Goal: Task Accomplishment & Management: Use online tool/utility

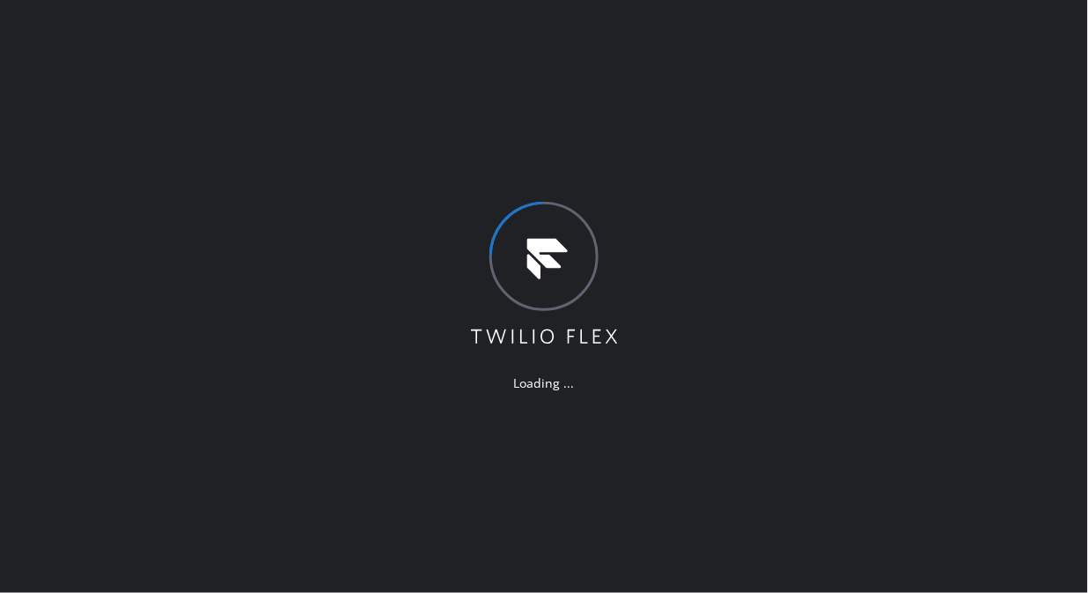
click at [622, 146] on div "Loading ..." at bounding box center [544, 296] width 1088 height 593
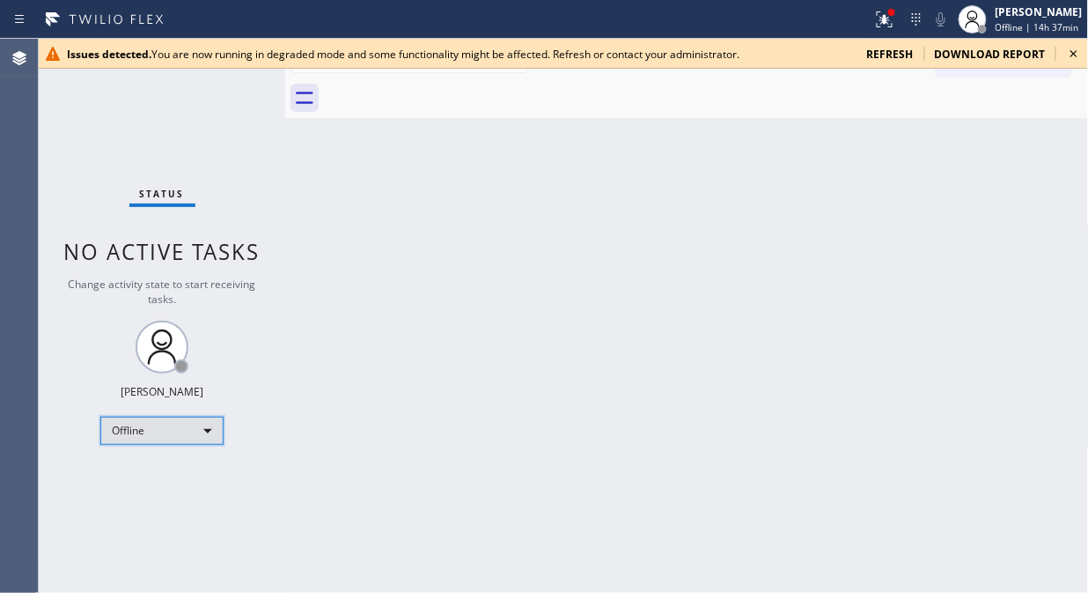
click at [197, 440] on div "Offline" at bounding box center [161, 431] width 123 height 28
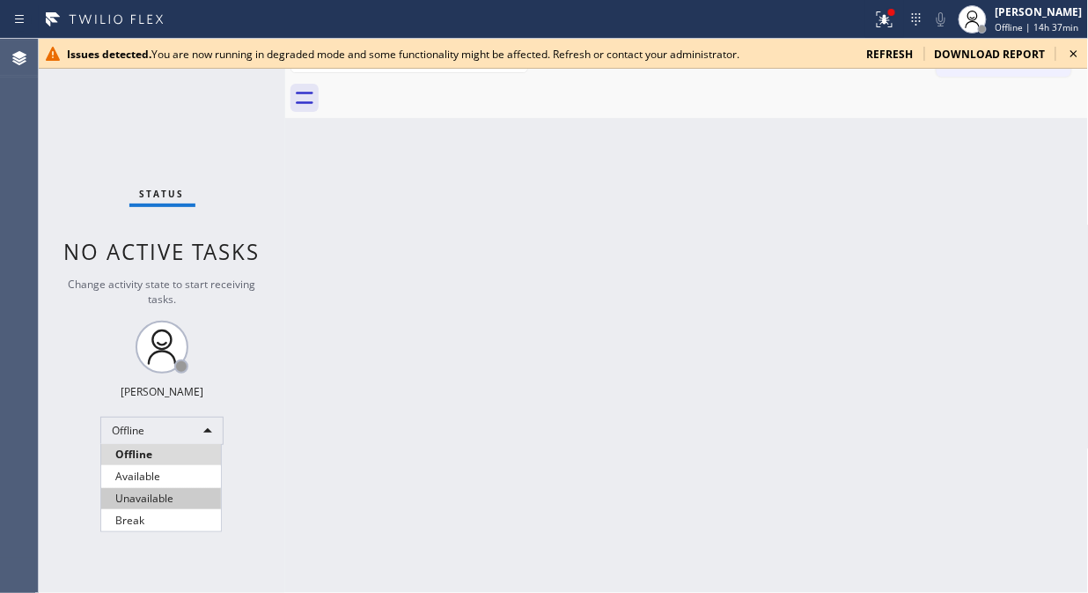
click at [168, 495] on li "Unavailable" at bounding box center [161, 498] width 120 height 21
drag, startPoint x: 291, startPoint y: 179, endPoint x: 313, endPoint y: 187, distance: 23.4
click at [313, 187] on div "Back to Dashboard Change Sender ID Customers Technicians Select a contact Outbo…" at bounding box center [687, 316] width 804 height 554
drag, startPoint x: 1080, startPoint y: 50, endPoint x: 591, endPoint y: 232, distance: 521.4
click at [1081, 50] on icon at bounding box center [1074, 53] width 21 height 21
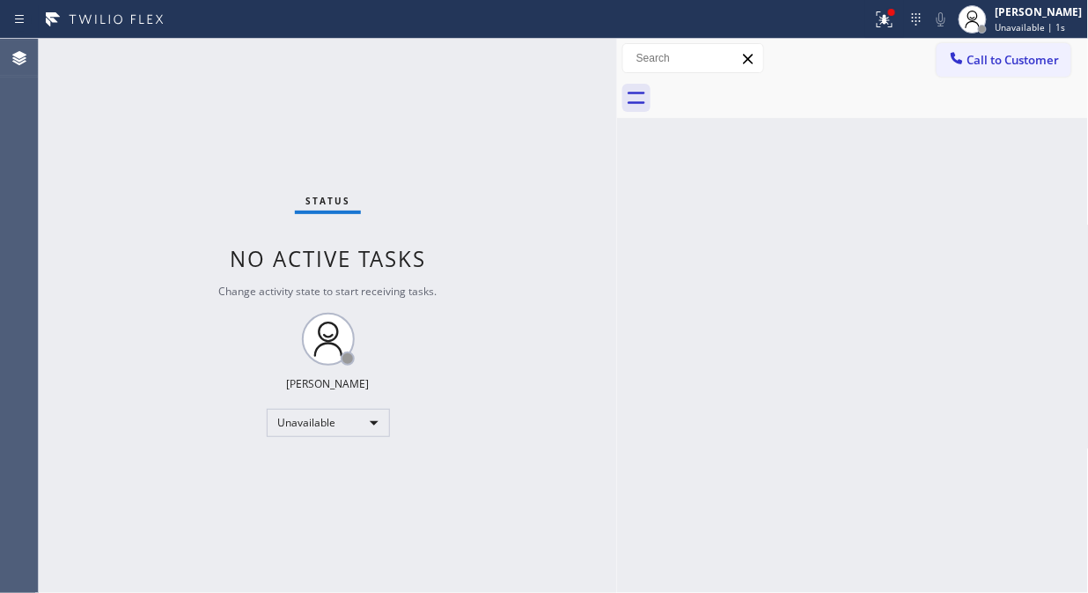
drag, startPoint x: 285, startPoint y: 183, endPoint x: 577, endPoint y: 260, distance: 301.4
click at [617, 259] on div at bounding box center [617, 316] width 0 height 554
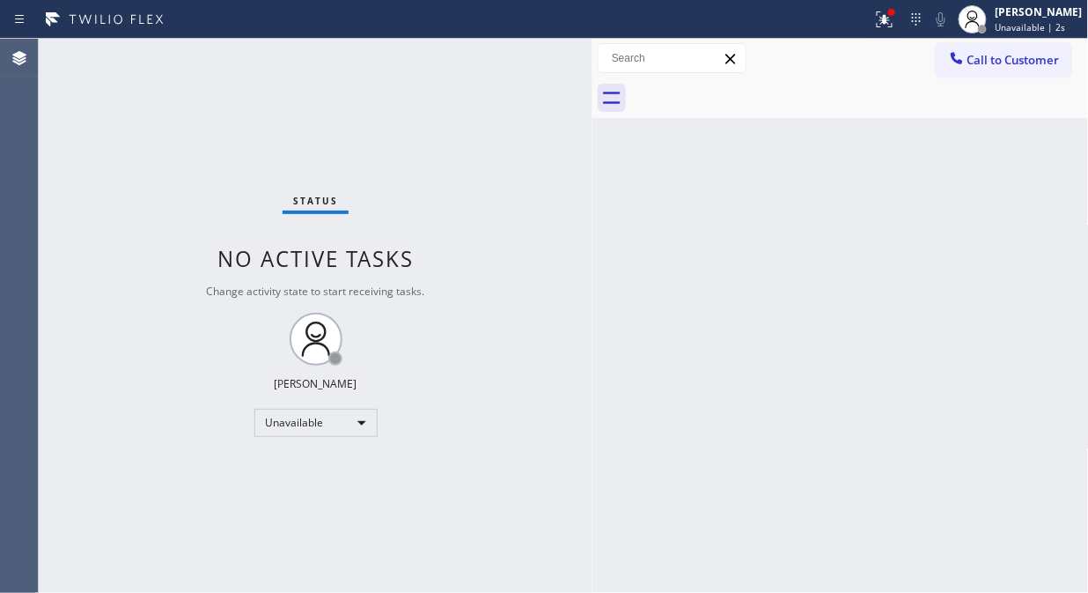
drag, startPoint x: 911, startPoint y: 13, endPoint x: 885, endPoint y: 151, distance: 140.8
click at [896, 14] on div at bounding box center [892, 12] width 7 height 7
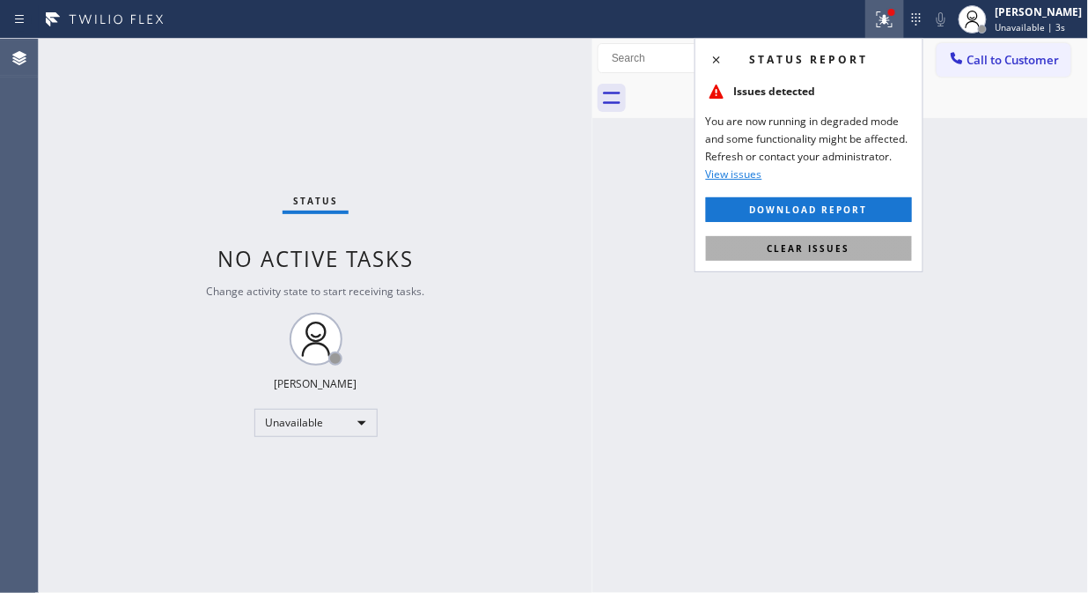
click at [846, 247] on span "Clear issues" at bounding box center [809, 248] width 83 height 12
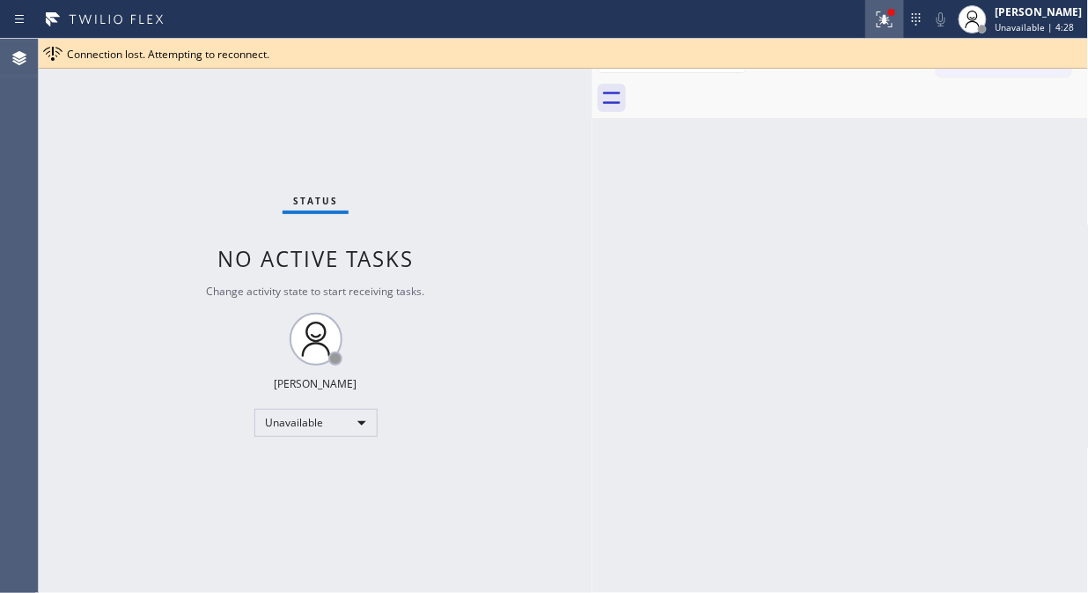
click at [904, 29] on div at bounding box center [885, 19] width 39 height 21
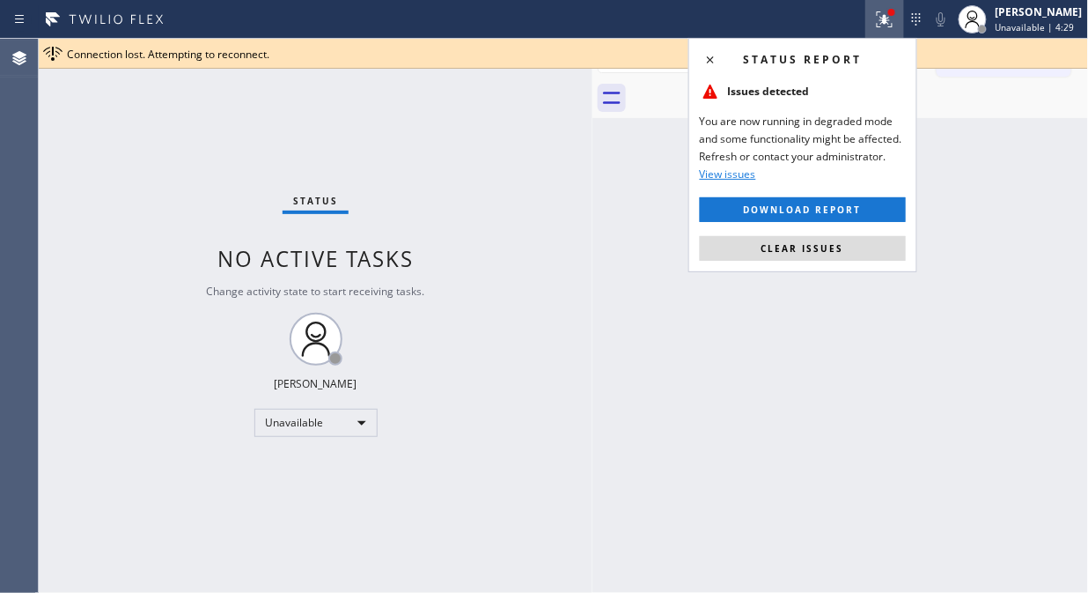
click at [838, 254] on span "Clear issues" at bounding box center [803, 248] width 83 height 12
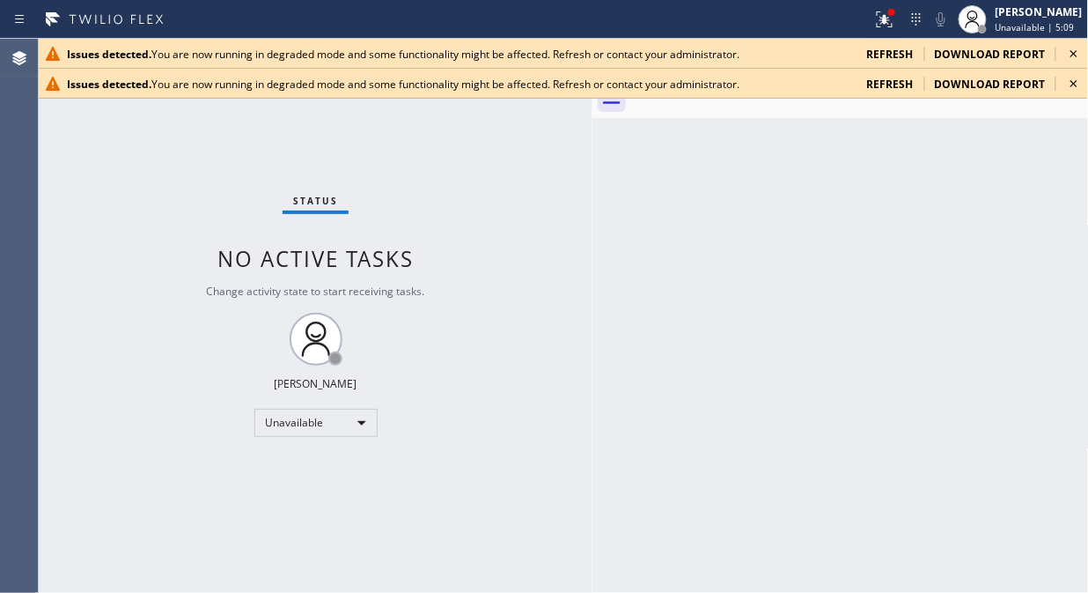
click at [1081, 53] on icon at bounding box center [1074, 53] width 21 height 21
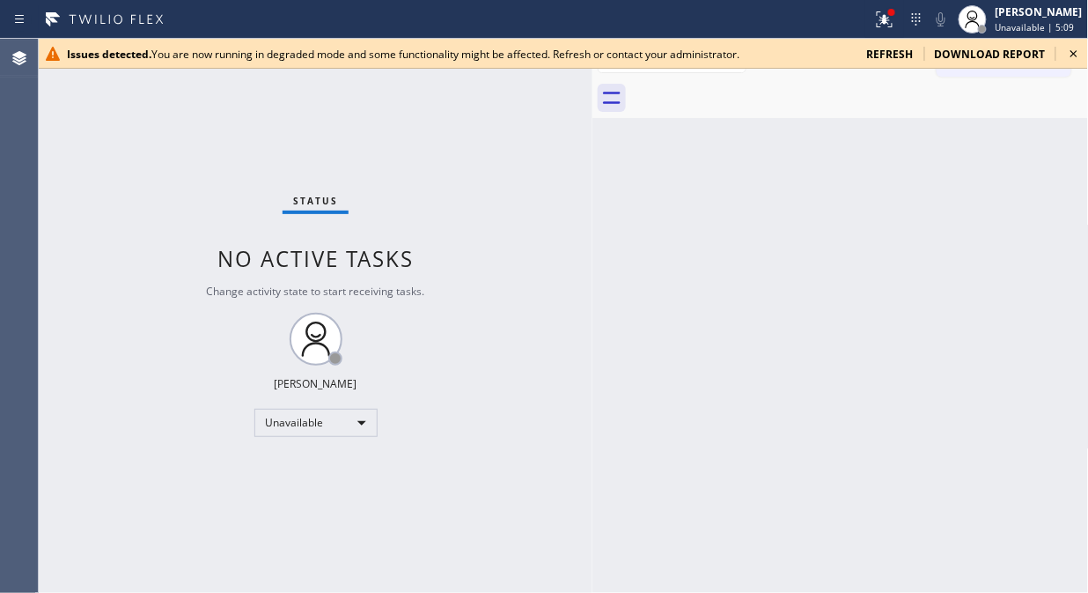
drag, startPoint x: 1085, startPoint y: 68, endPoint x: 1088, endPoint y: 83, distance: 15.2
click at [1085, 69] on div "Issues detected. You are now running in degraded mode and some functionality mi…" at bounding box center [564, 316] width 1050 height 554
click at [1075, 50] on icon at bounding box center [1074, 53] width 21 height 21
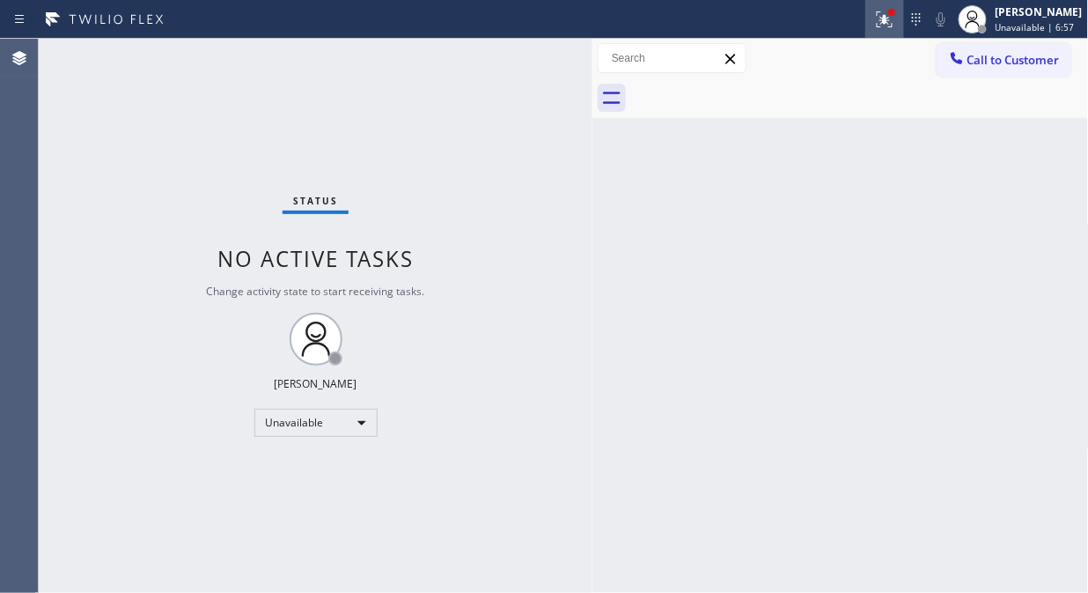
click at [890, 25] on icon at bounding box center [885, 19] width 16 height 16
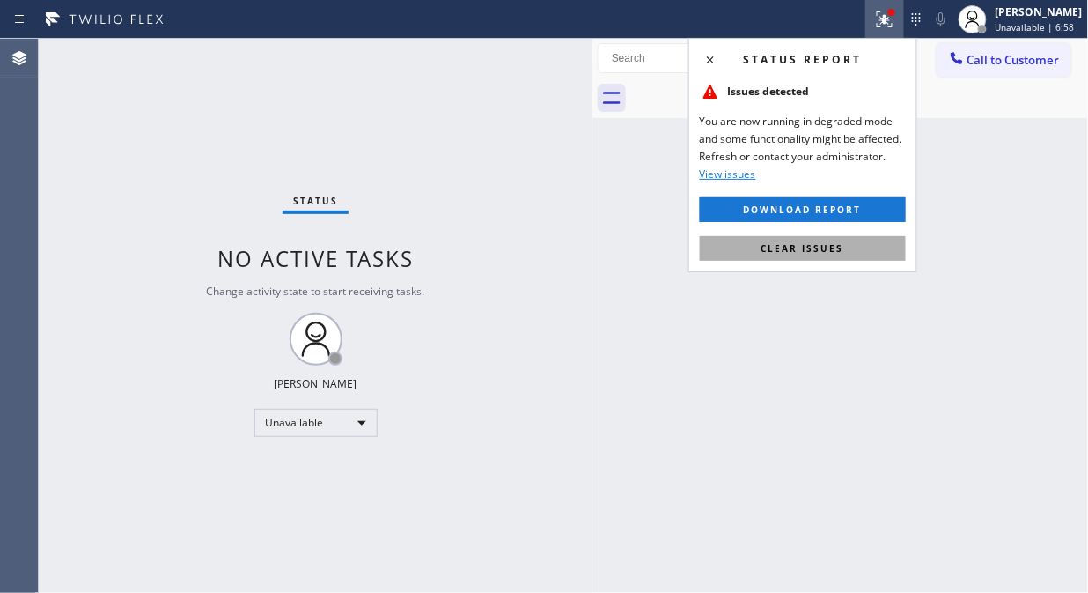
click at [839, 249] on span "Clear issues" at bounding box center [803, 248] width 83 height 12
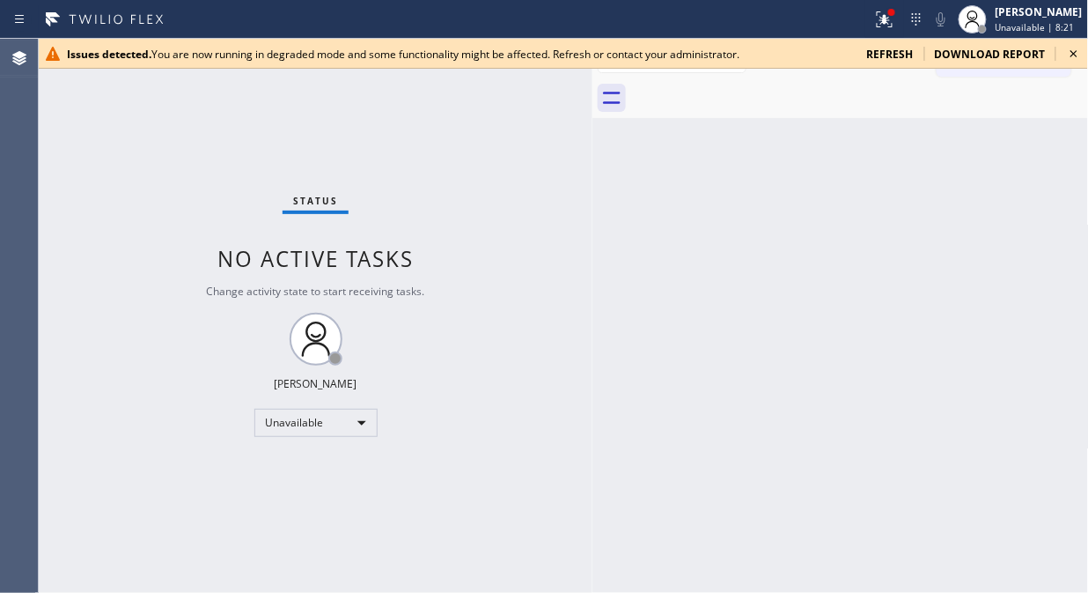
click at [1074, 57] on icon at bounding box center [1074, 53] width 21 height 21
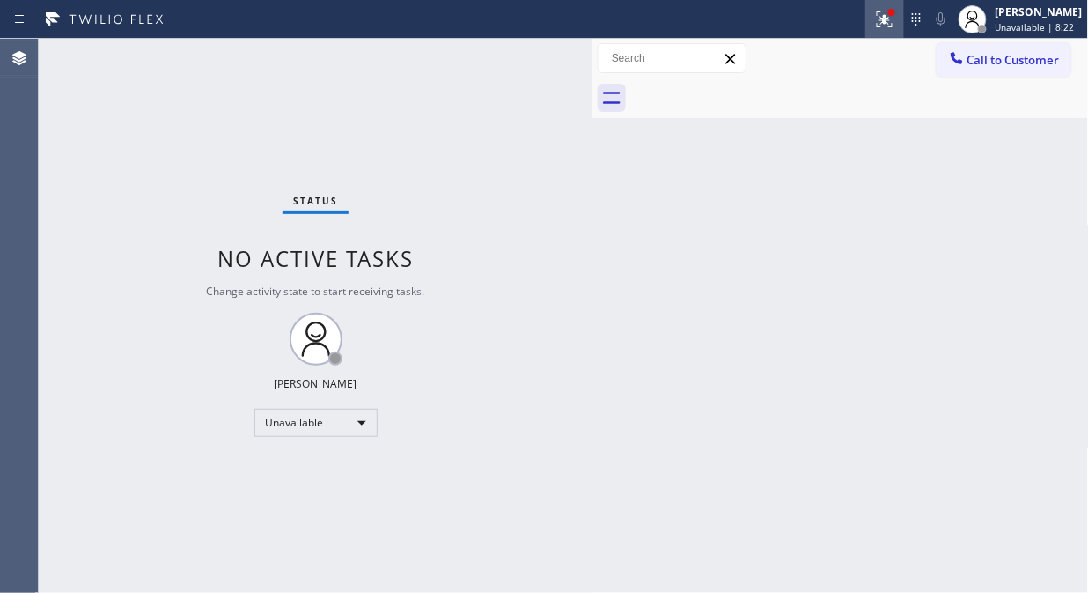
click at [890, 23] on icon at bounding box center [885, 19] width 16 height 16
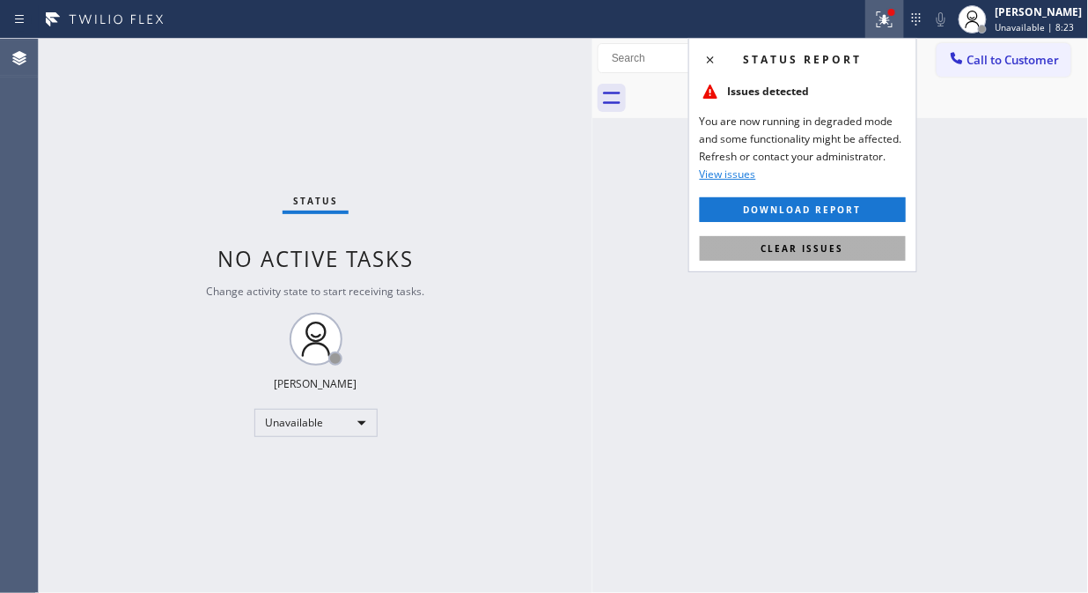
click at [810, 245] on span "Clear issues" at bounding box center [803, 248] width 83 height 12
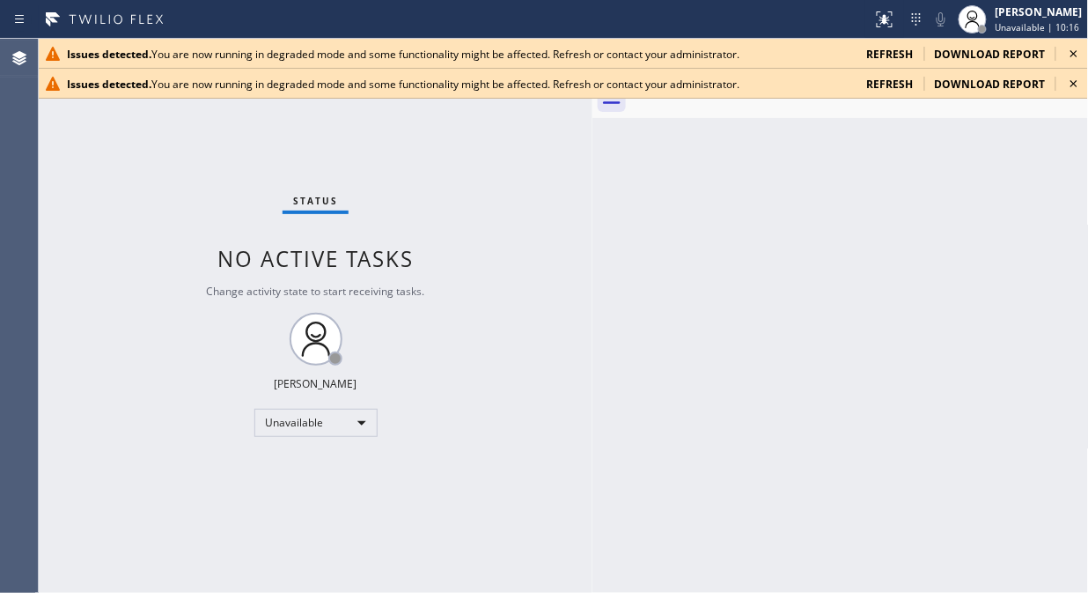
click at [1074, 55] on icon at bounding box center [1074, 53] width 7 height 7
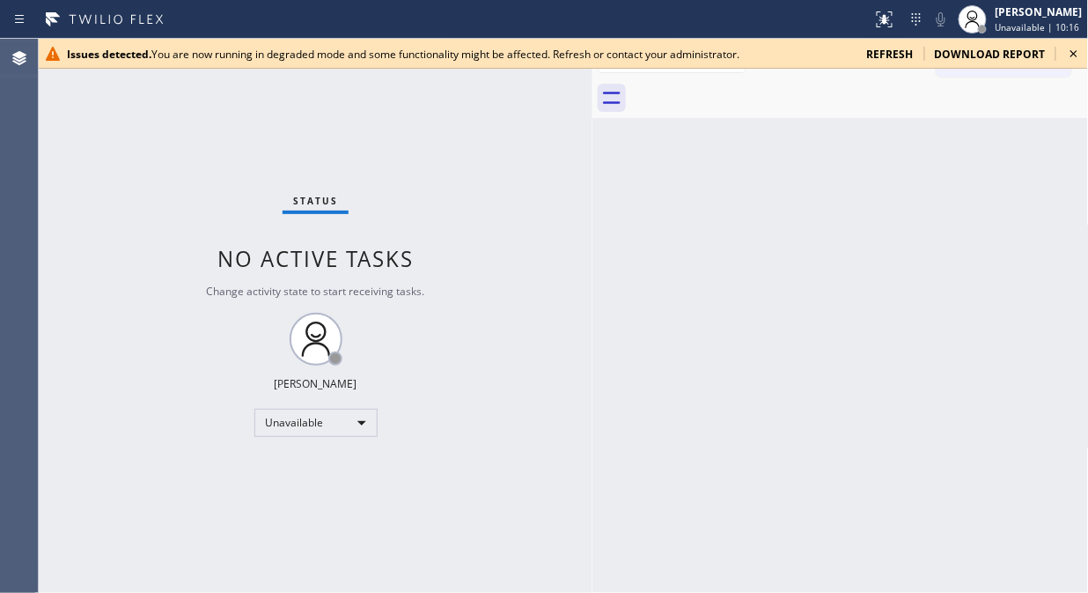
click at [1074, 55] on icon at bounding box center [1074, 53] width 7 height 7
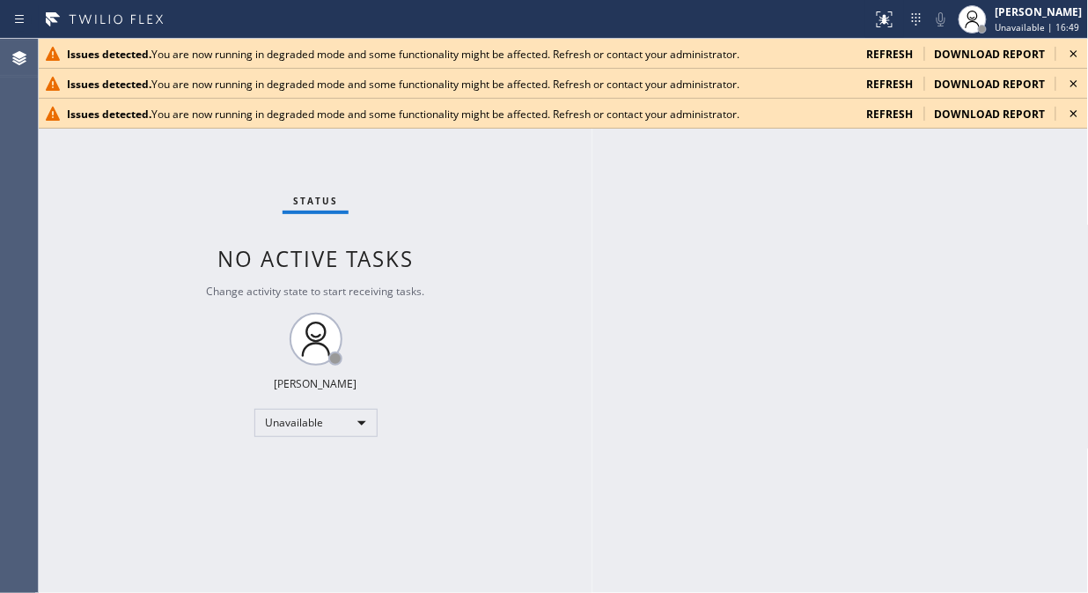
click at [754, 203] on div "Back to Dashboard Change Sender ID Customers Technicians Select a contact Outbo…" at bounding box center [841, 316] width 497 height 554
click at [1076, 51] on icon at bounding box center [1074, 53] width 7 height 7
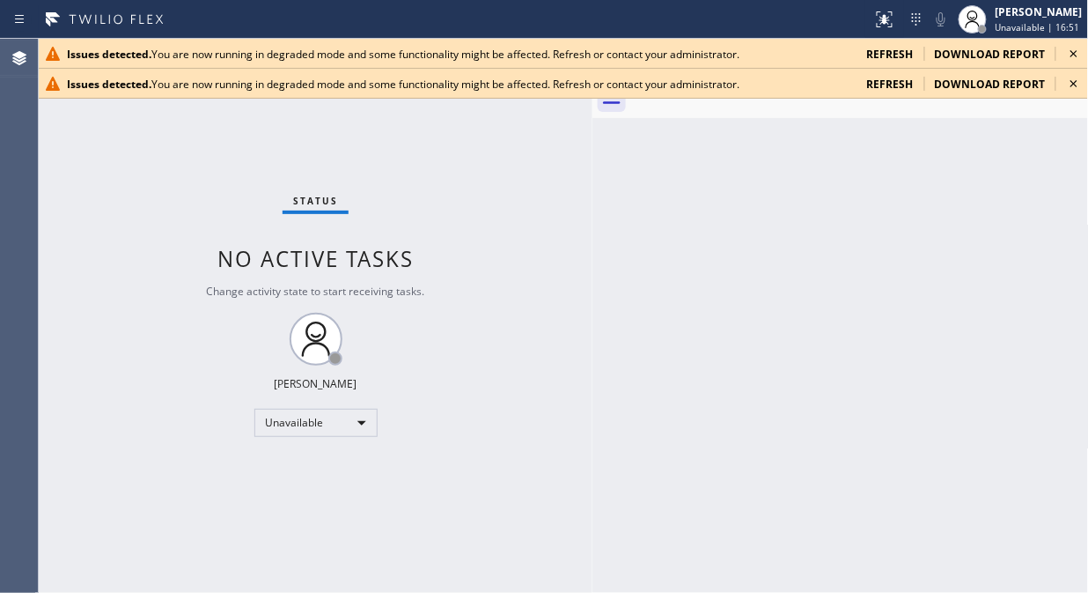
click at [1076, 51] on icon at bounding box center [1074, 53] width 7 height 7
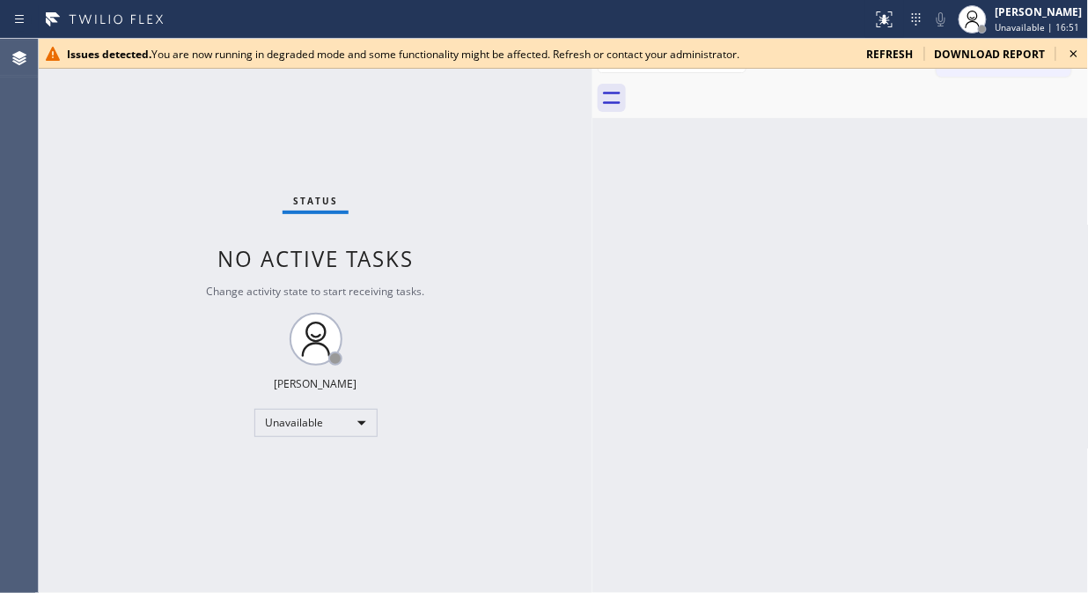
click at [1076, 51] on icon at bounding box center [1074, 53] width 7 height 7
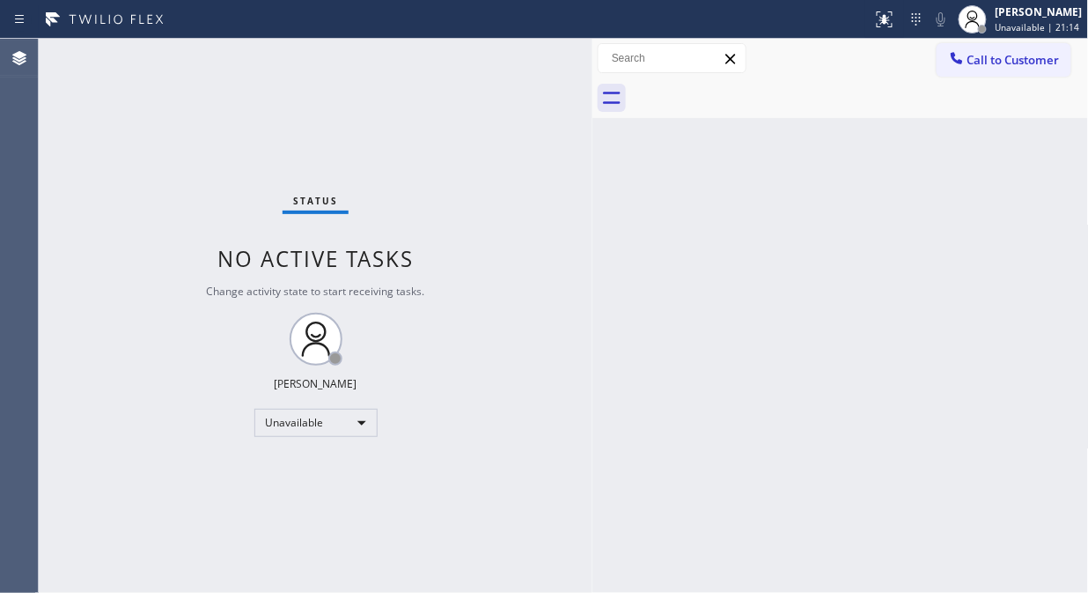
click at [619, 264] on div "Back to Dashboard Change Sender ID Customers Technicians Select a contact Outbo…" at bounding box center [841, 316] width 497 height 554
click at [194, 103] on div "Status No active tasks Change activity state to start receiving tasks. [PERSON_…" at bounding box center [316, 316] width 554 height 554
click at [956, 73] on button "Call to Customer" at bounding box center [1004, 59] width 135 height 33
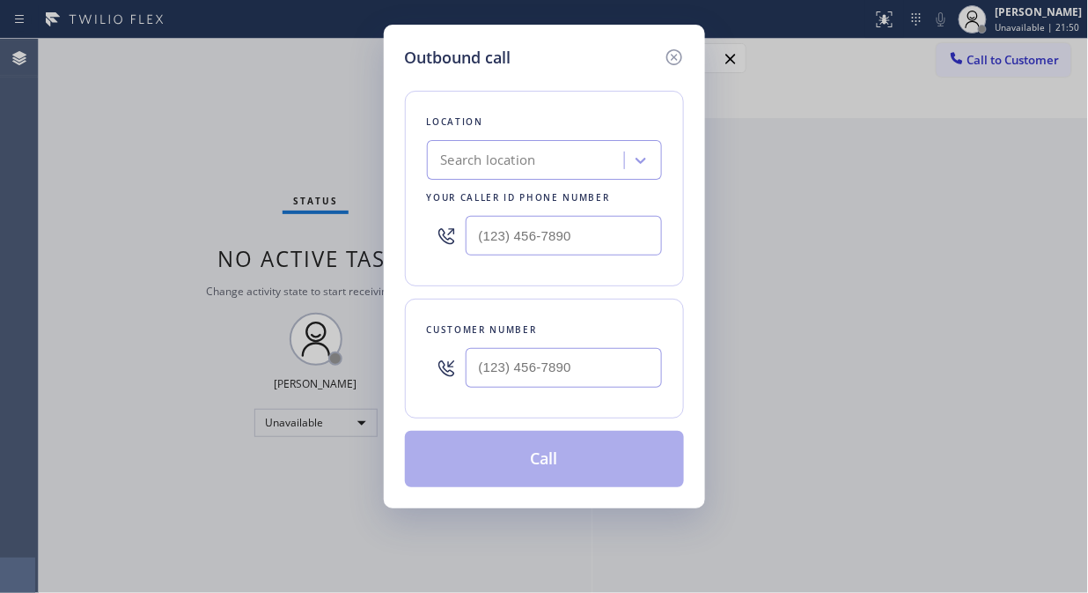
click at [476, 163] on div "Search location" at bounding box center [488, 161] width 95 height 20
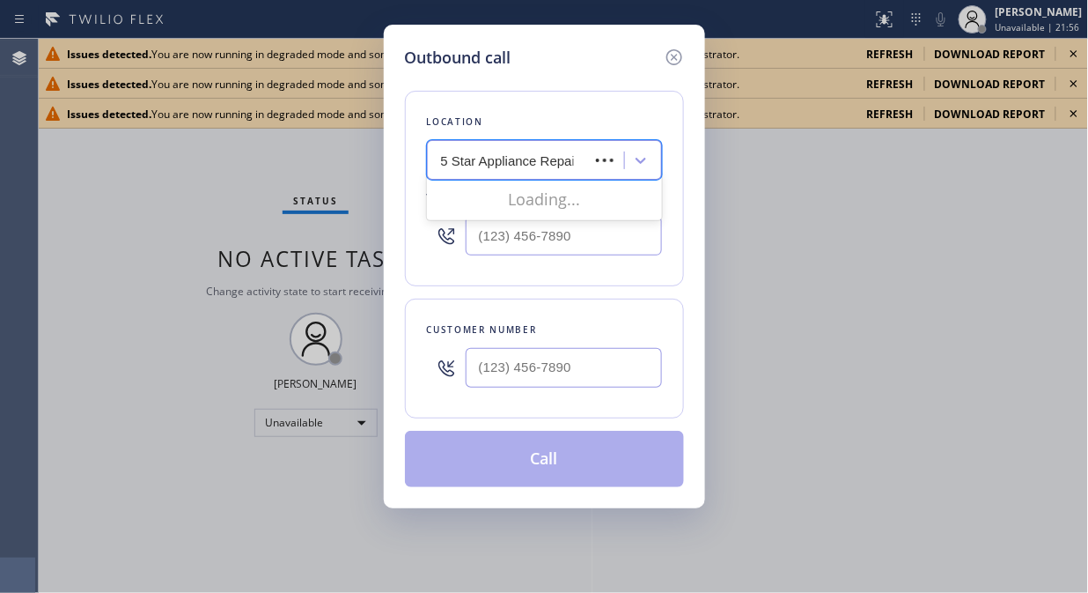
type input "5 Star Appliance Repair"
click at [438, 161] on div "5 Star Appliance Repair" at bounding box center [510, 160] width 157 height 31
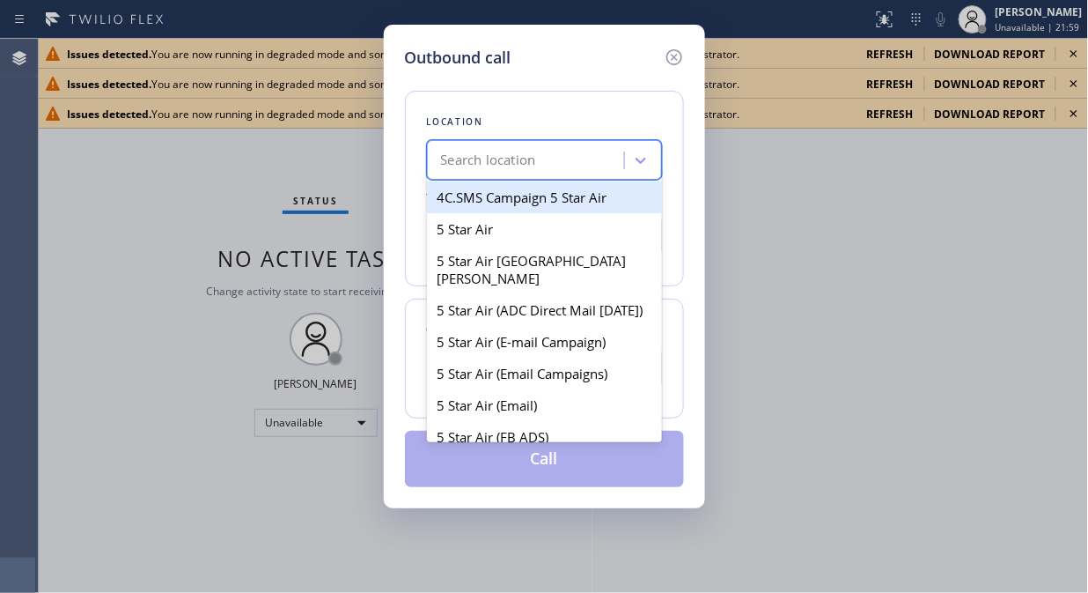
click at [447, 159] on div "Search location" at bounding box center [488, 161] width 95 height 20
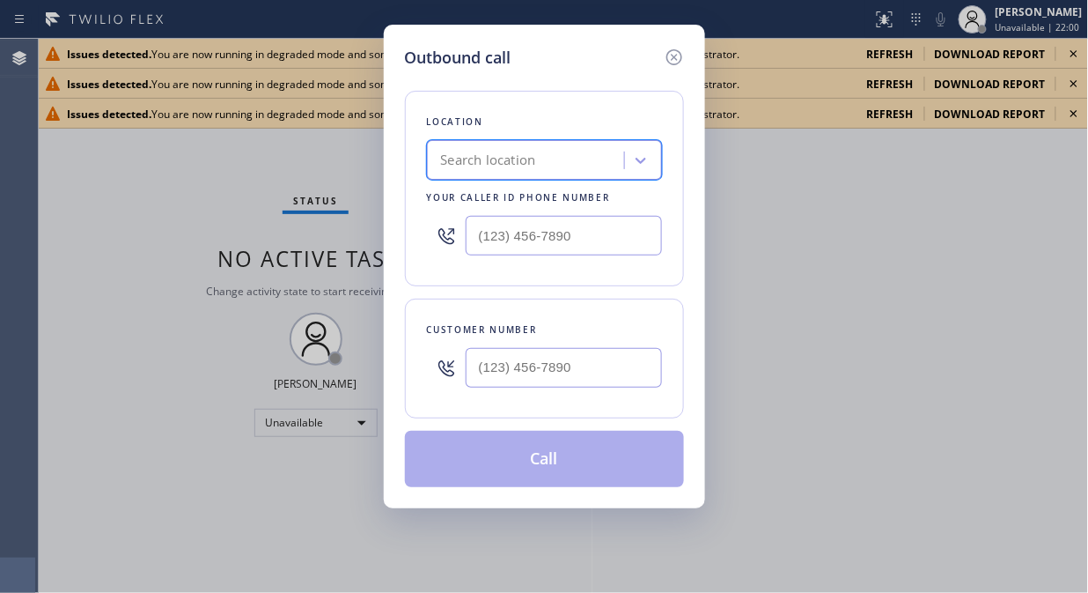
click at [447, 159] on div "Search location" at bounding box center [488, 161] width 95 height 20
click at [441, 157] on input "5 Star Appliance repair" at bounding box center [509, 160] width 136 height 15
type input "5 Star Appliance repair"
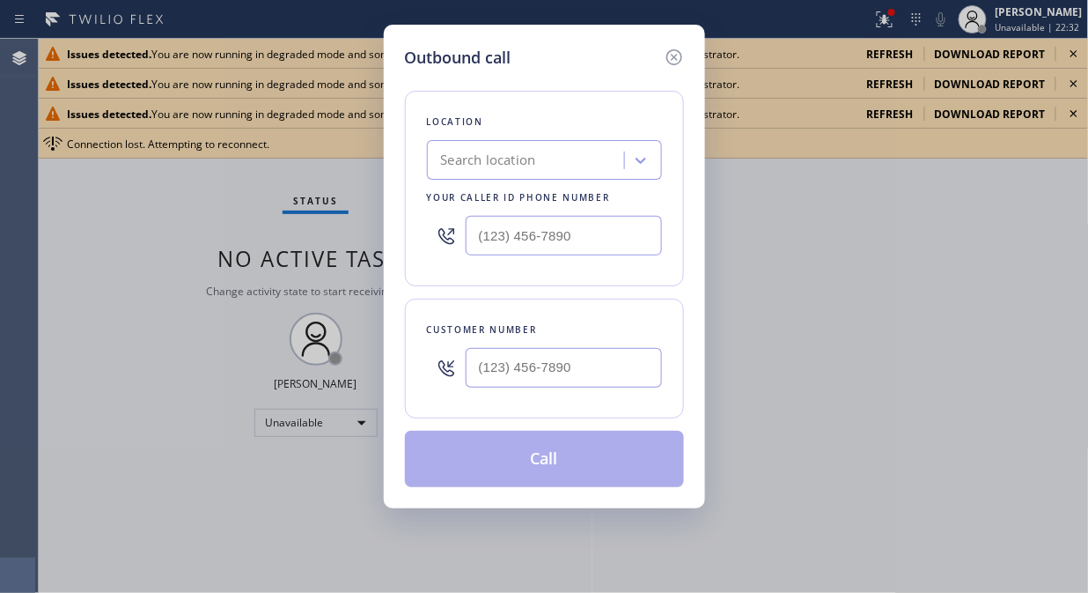
click at [151, 206] on div "Outbound call Location Search location Your caller id phone number Customer num…" at bounding box center [544, 296] width 1088 height 593
click at [671, 55] on icon at bounding box center [674, 57] width 21 height 21
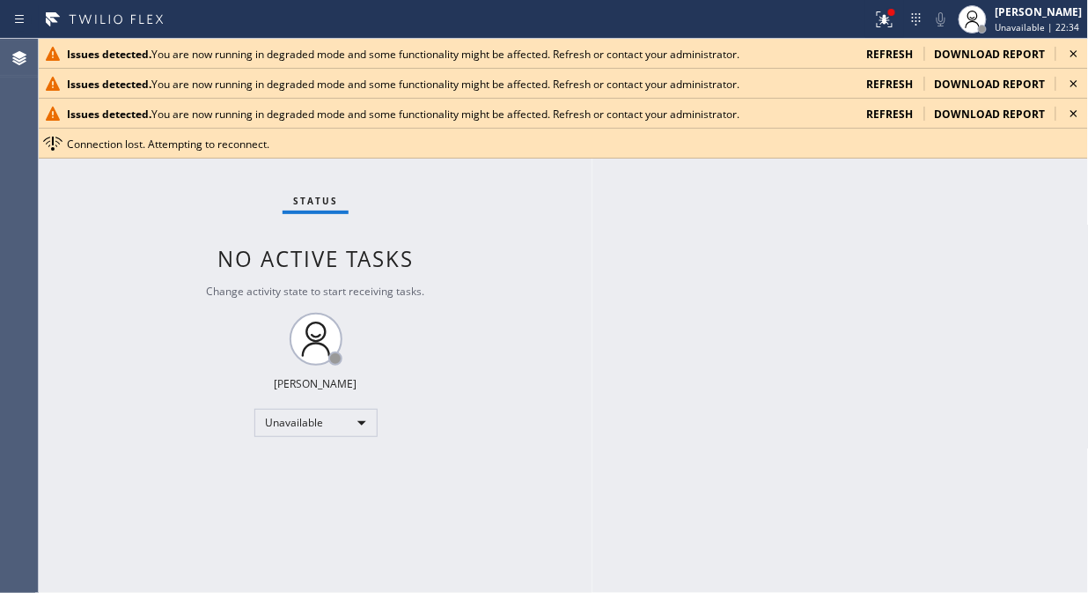
click at [1072, 48] on icon at bounding box center [1074, 53] width 21 height 21
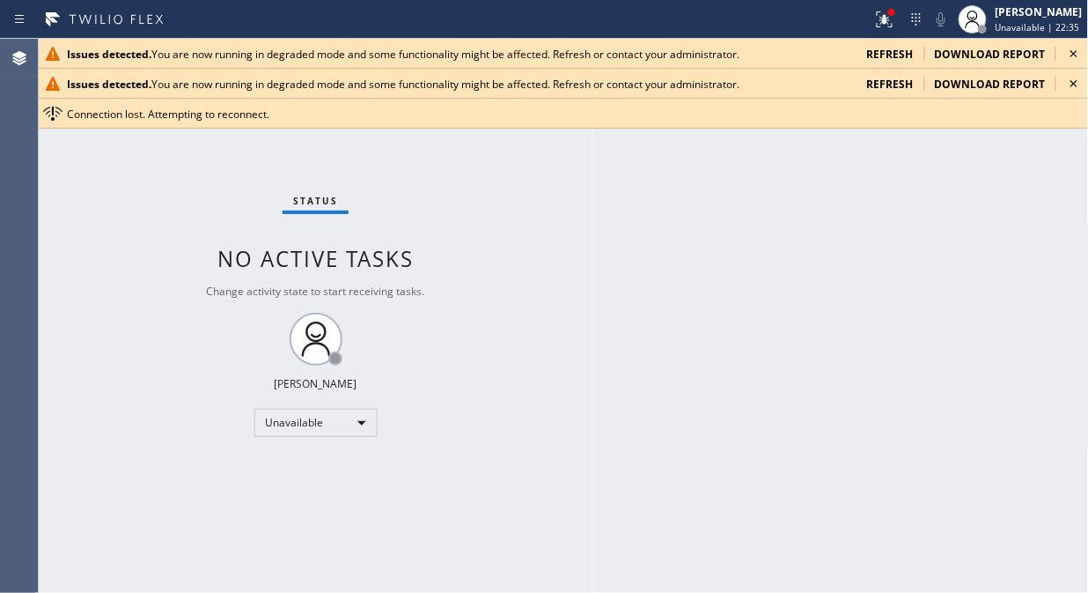
click at [1073, 48] on icon at bounding box center [1074, 53] width 21 height 21
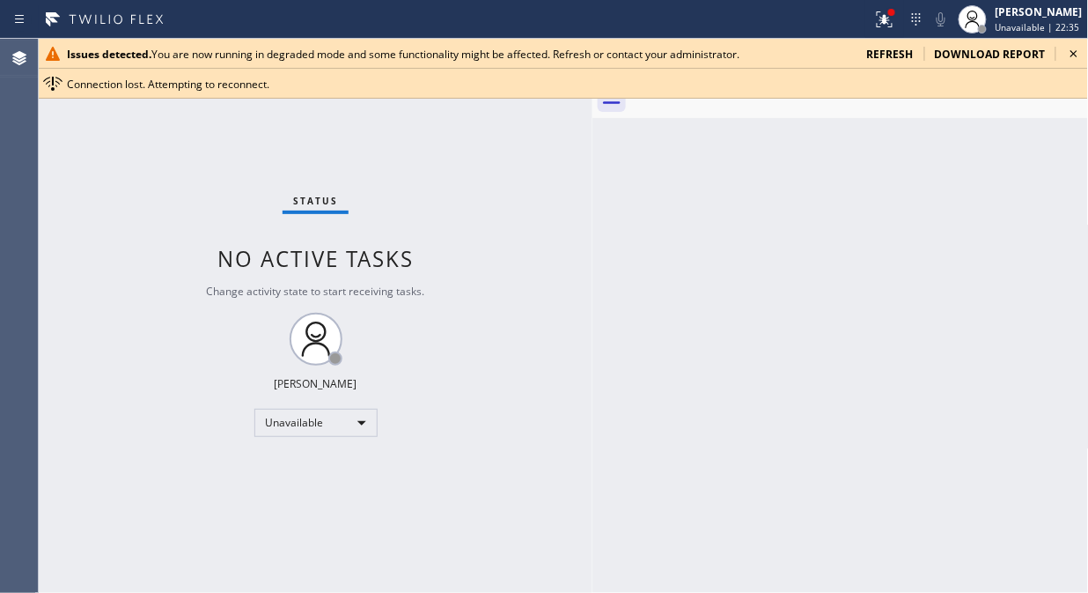
click at [1074, 49] on icon at bounding box center [1074, 53] width 21 height 21
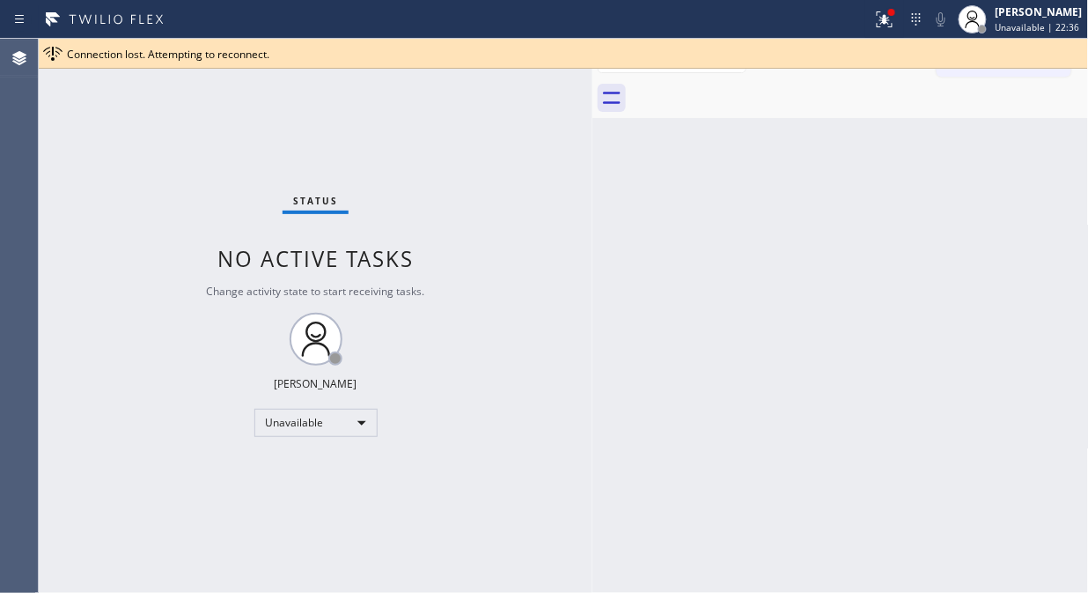
drag, startPoint x: 904, startPoint y: 25, endPoint x: 886, endPoint y: 58, distance: 38.2
click at [903, 26] on div at bounding box center [885, 19] width 39 height 21
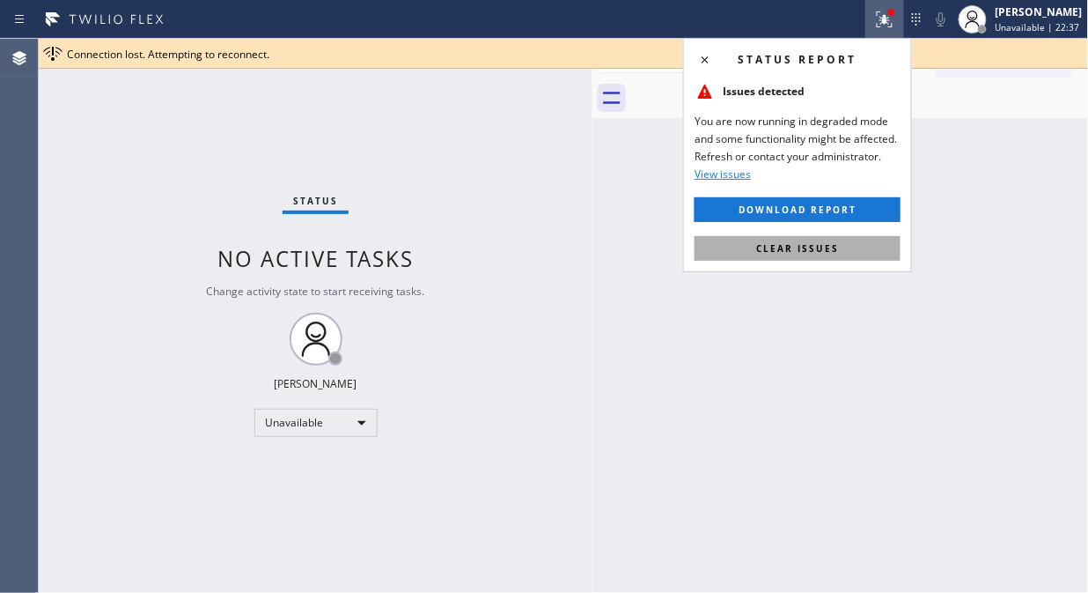
click at [785, 251] on span "Clear issues" at bounding box center [797, 248] width 83 height 12
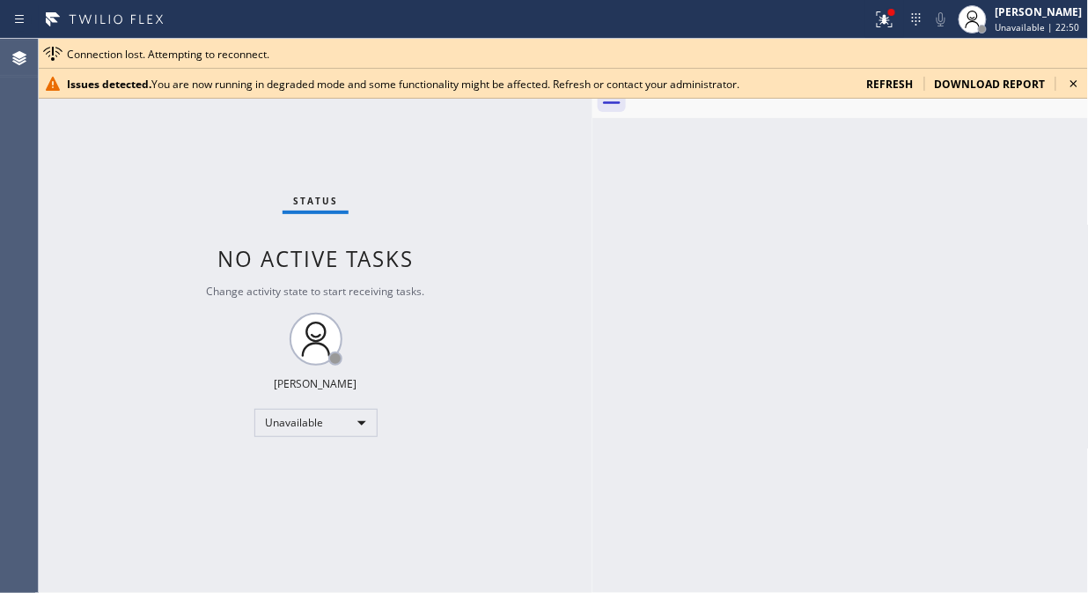
click at [1073, 85] on icon at bounding box center [1074, 83] width 7 height 7
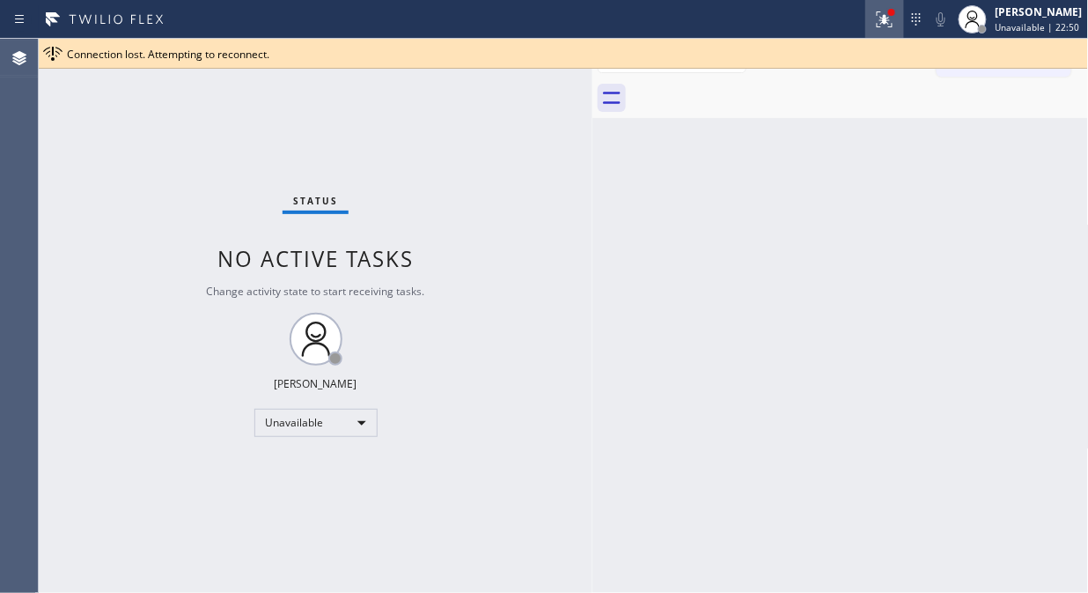
drag, startPoint x: 914, startPoint y: 27, endPoint x: 896, endPoint y: 24, distance: 18.8
click at [912, 28] on div at bounding box center [916, 19] width 25 height 21
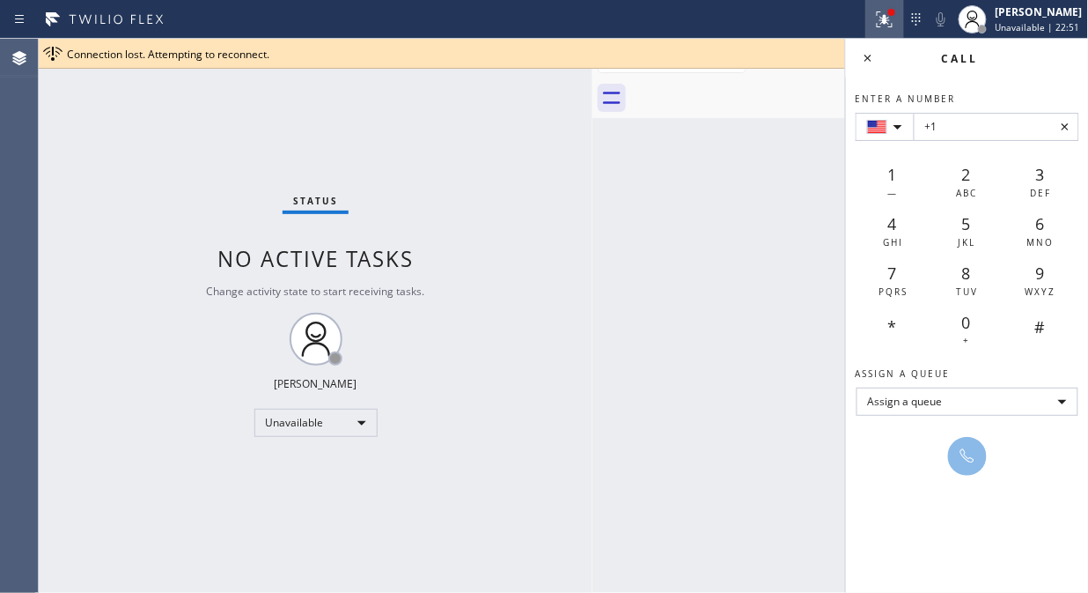
click at [891, 21] on icon at bounding box center [885, 19] width 16 height 16
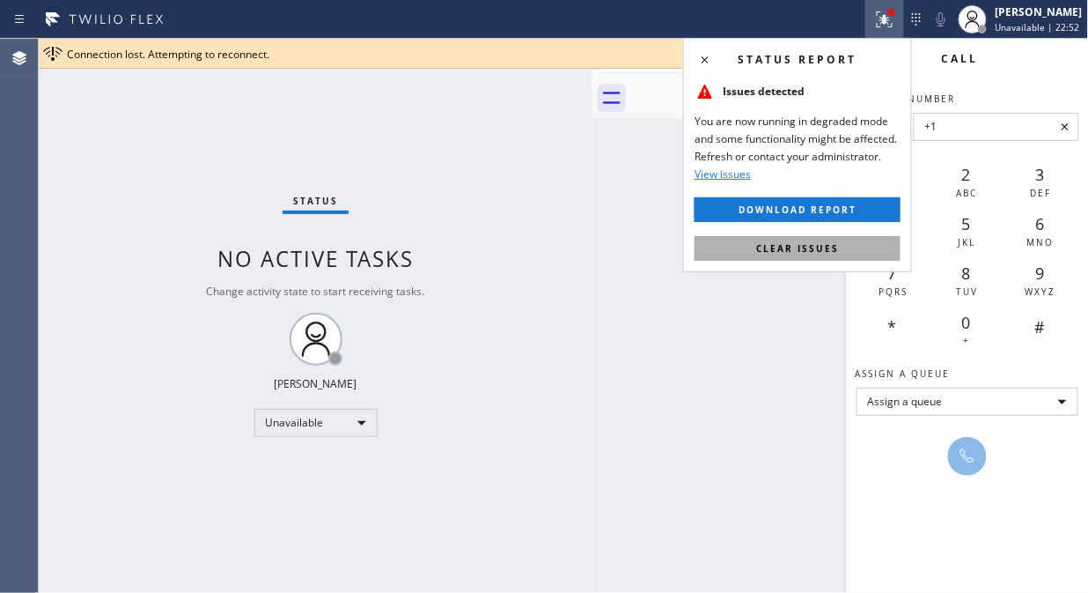
click at [840, 243] on button "Clear issues" at bounding box center [798, 248] width 206 height 25
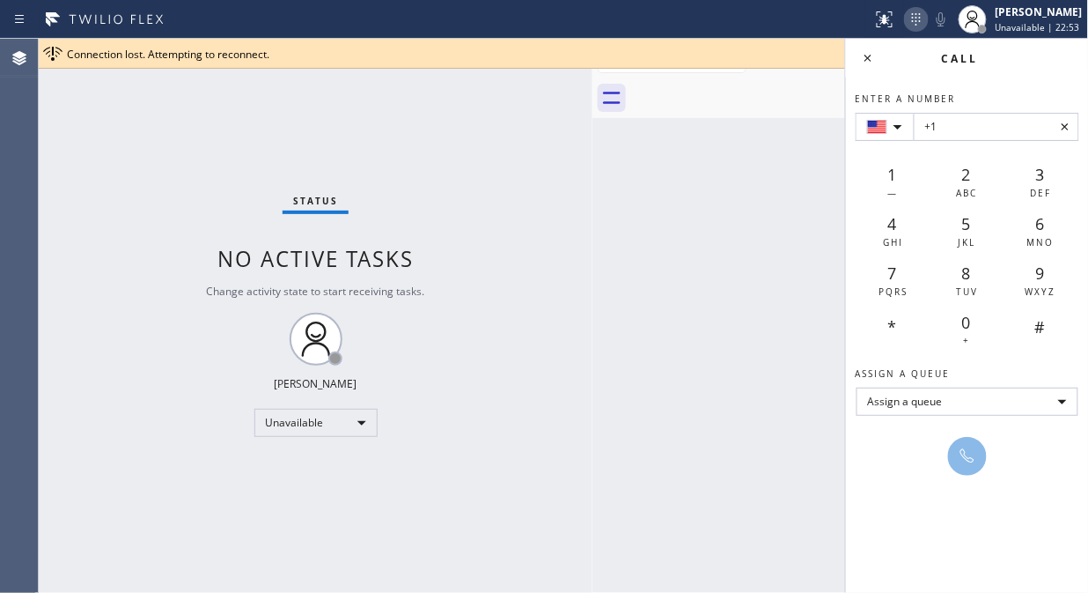
click at [922, 13] on icon at bounding box center [916, 19] width 21 height 21
